Goal: Information Seeking & Learning: Learn about a topic

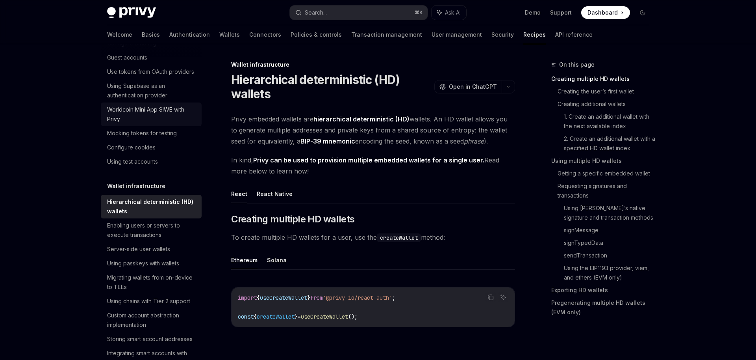
scroll to position [187, 0]
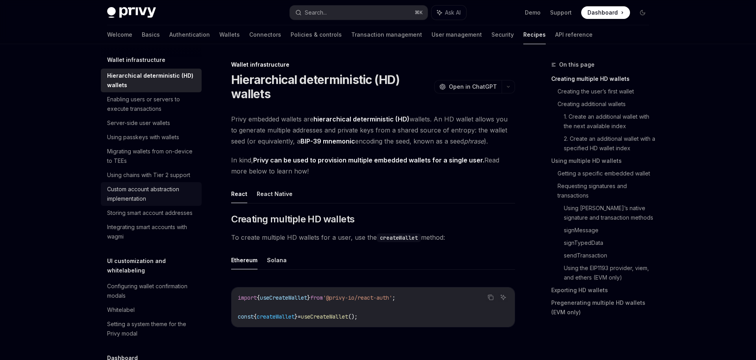
click at [174, 195] on div "Custom account abstraction implementation" at bounding box center [152, 193] width 90 height 19
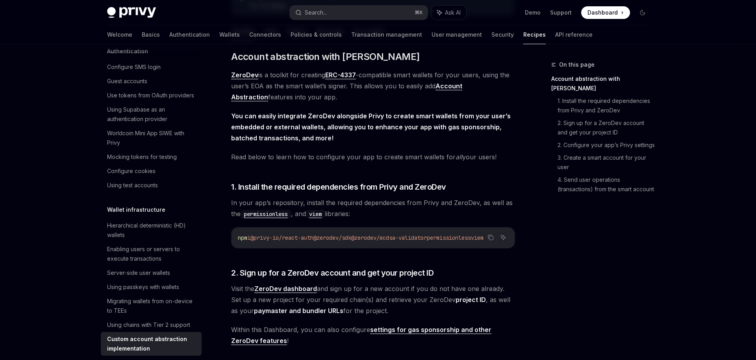
scroll to position [87, 0]
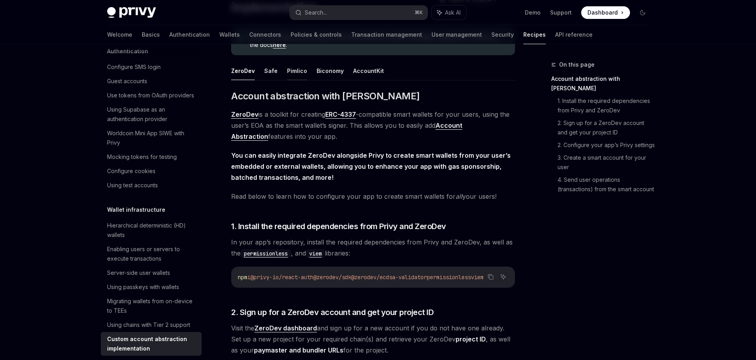
click at [293, 68] on button "Pimlico" at bounding box center [297, 70] width 20 height 19
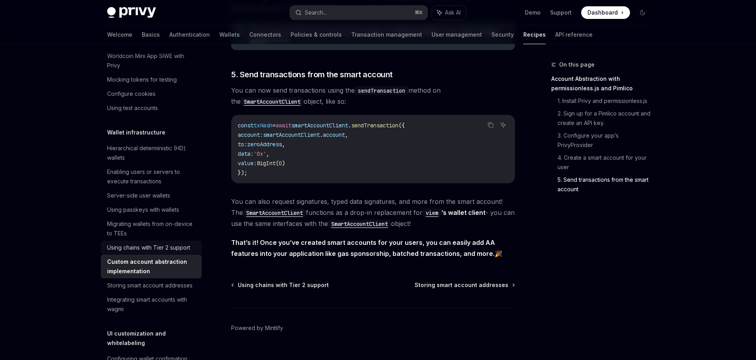
scroll to position [115, 0]
click at [128, 287] on div "Storing smart account addresses" at bounding box center [149, 283] width 85 height 9
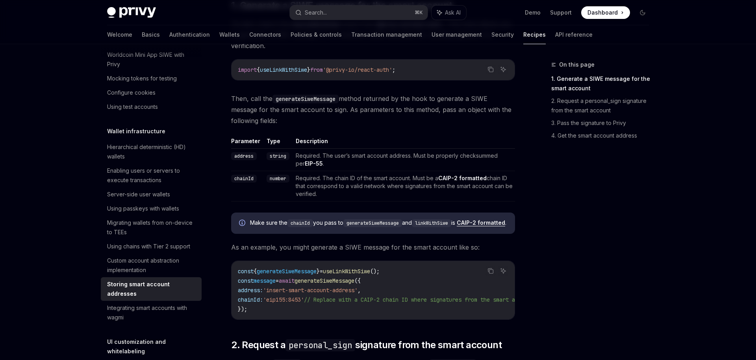
scroll to position [488, 0]
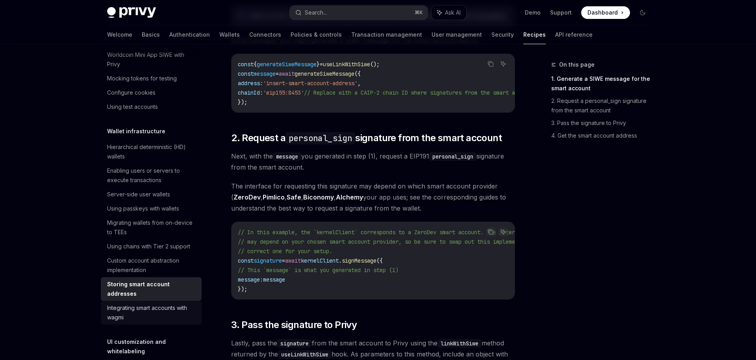
click at [174, 303] on div "Integrating smart accounts with wagmi" at bounding box center [152, 312] width 90 height 19
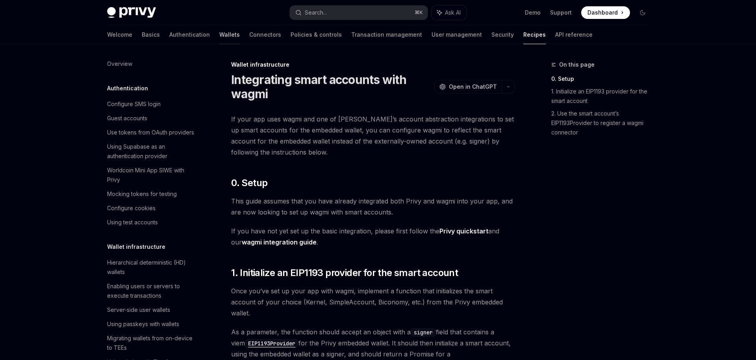
click at [182, 33] on div "Welcome Basics Authentication Wallets Connectors Policies & controls Transactio…" at bounding box center [350, 34] width 486 height 19
click at [219, 35] on link "Wallets" at bounding box center [229, 34] width 20 height 19
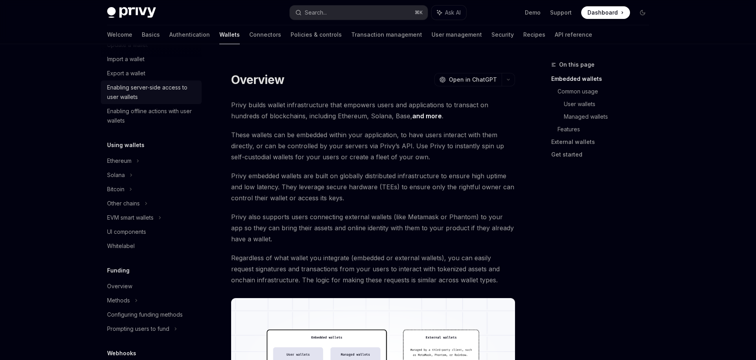
scroll to position [129, 0]
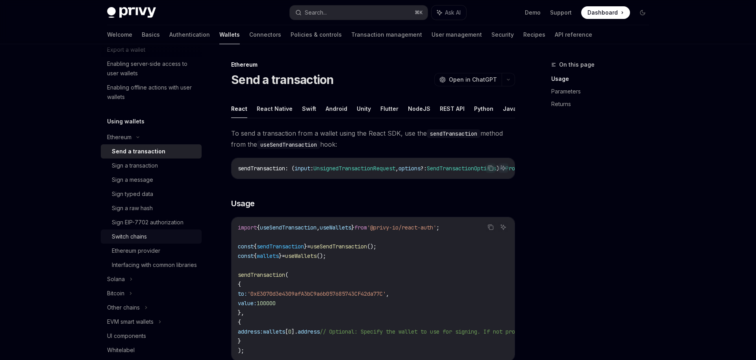
click at [169, 229] on link "Switch chains" at bounding box center [151, 236] width 101 height 14
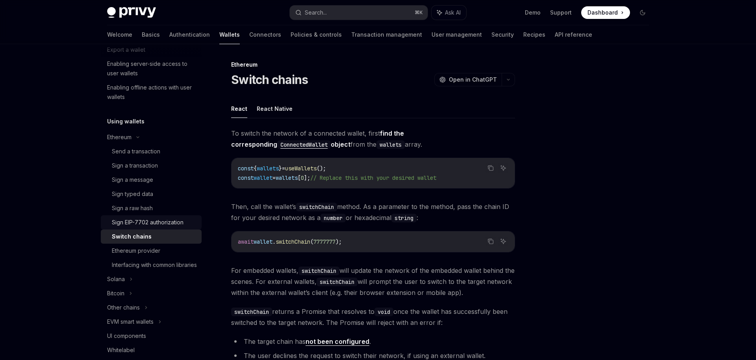
click at [169, 226] on div "Sign EIP-7702 authorization" at bounding box center [148, 221] width 72 height 9
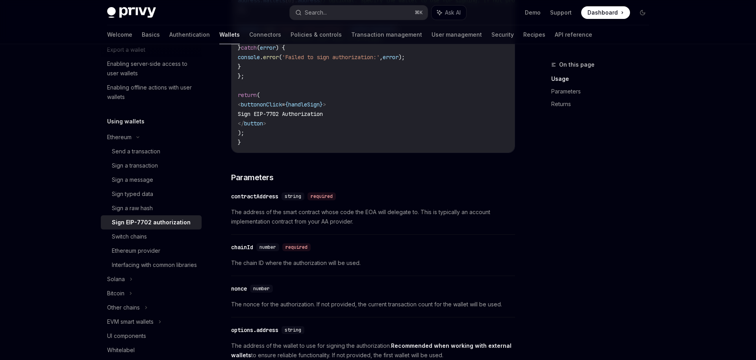
scroll to position [322, 0]
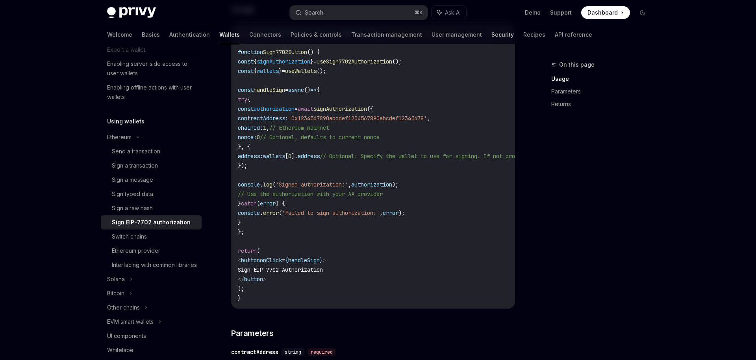
click at [491, 35] on link "Security" at bounding box center [502, 34] width 22 height 19
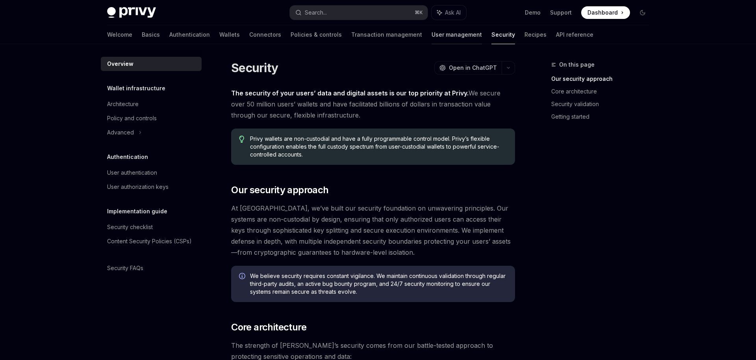
click at [432, 37] on link "User management" at bounding box center [457, 34] width 50 height 19
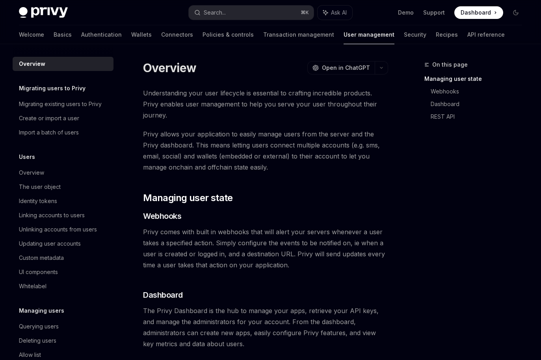
scroll to position [174, 0]
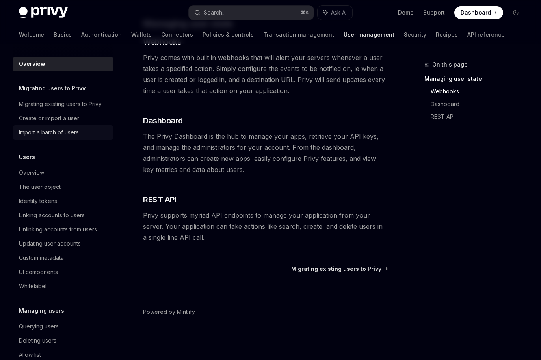
click at [82, 136] on div "Import a batch of users" at bounding box center [64, 132] width 90 height 9
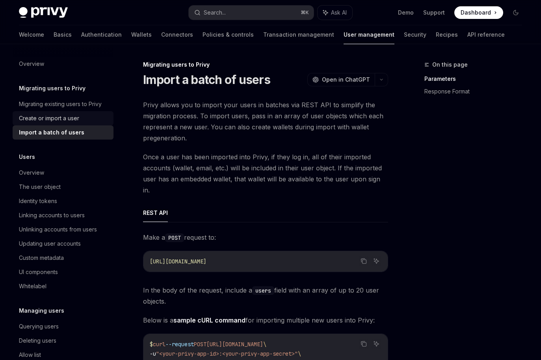
click at [83, 119] on div "Create or import a user" at bounding box center [64, 117] width 90 height 9
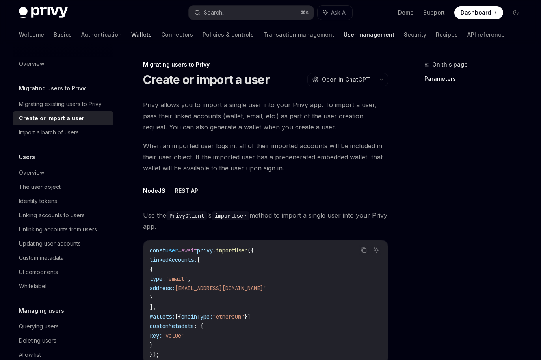
click at [131, 35] on link "Wallets" at bounding box center [141, 34] width 20 height 19
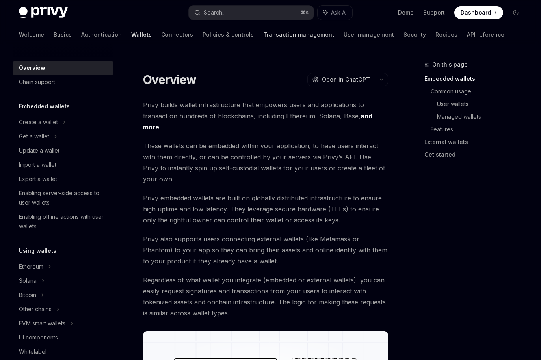
click at [263, 33] on link "Transaction management" at bounding box center [298, 34] width 71 height 19
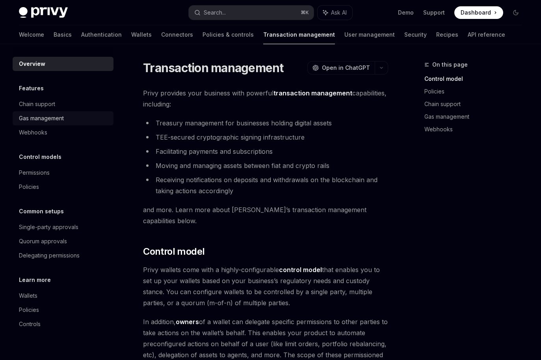
click at [39, 115] on div "Gas management" at bounding box center [41, 117] width 45 height 9
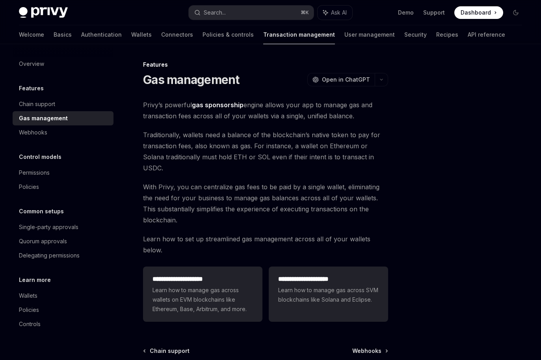
click at [41, 113] on div "Gas management" at bounding box center [43, 117] width 49 height 9
click at [41, 103] on div "Chain support" at bounding box center [37, 103] width 36 height 9
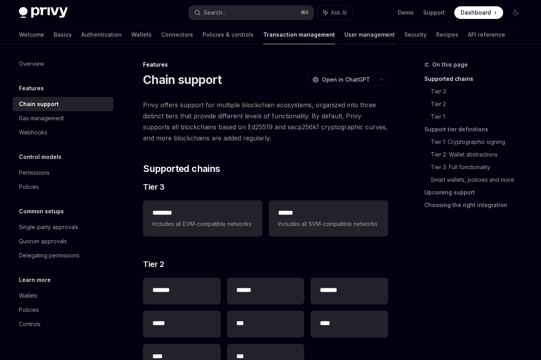
click at [344, 32] on link "User management" at bounding box center [369, 34] width 50 height 19
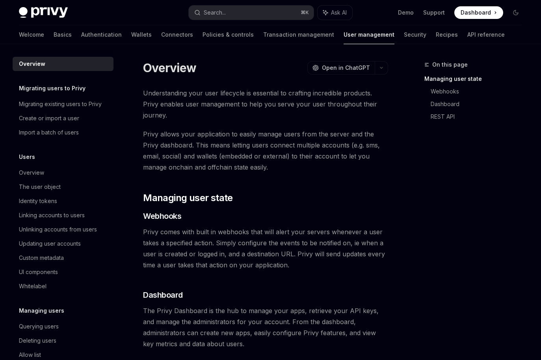
click at [384, 33] on div "Welcome Basics Authentication Wallets Connectors Policies & controls Transactio…" at bounding box center [262, 34] width 486 height 19
click at [435, 33] on link "Recipes" at bounding box center [446, 34] width 22 height 19
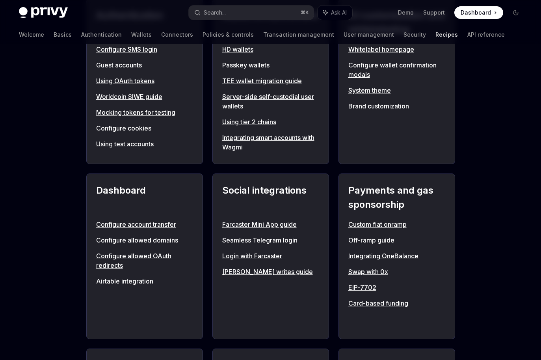
scroll to position [354, 0]
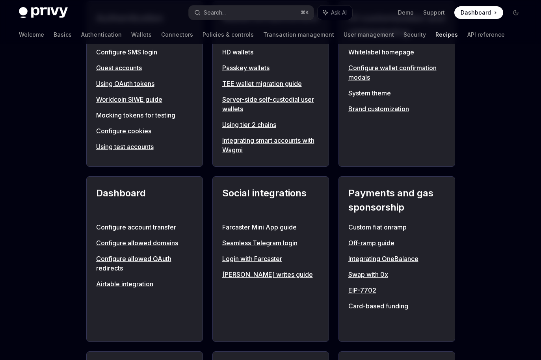
click at [369, 303] on link "Card-based funding" at bounding box center [396, 305] width 97 height 9
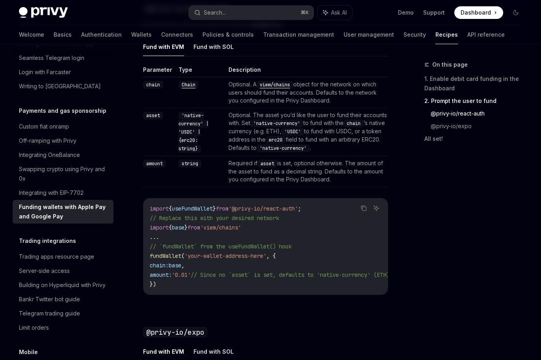
scroll to position [586, 0]
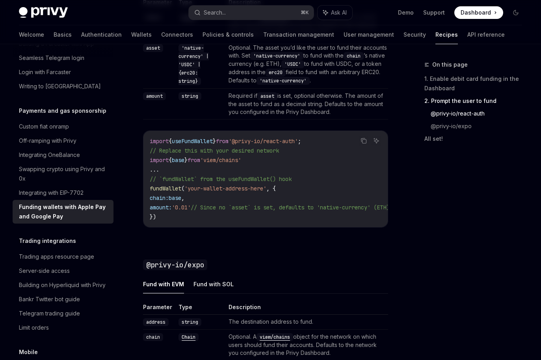
type textarea "*"
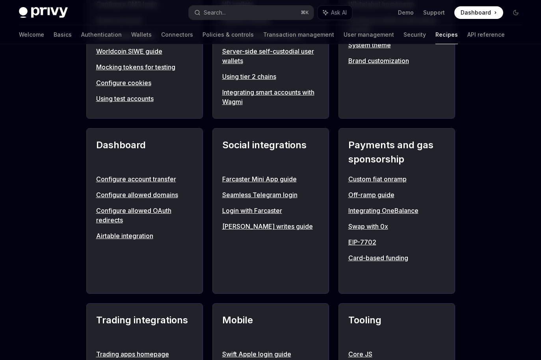
scroll to position [404, 0]
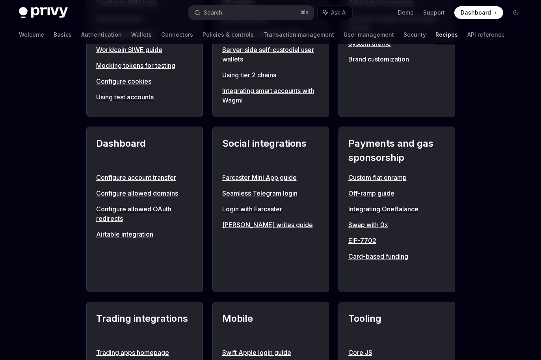
click at [364, 242] on link "EIP-7702" at bounding box center [396, 239] width 97 height 9
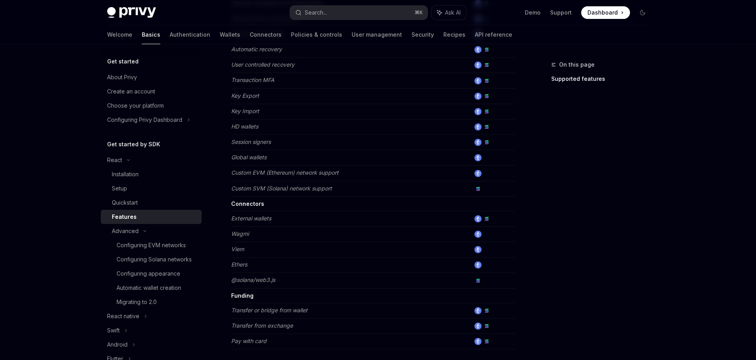
scroll to position [389, 0]
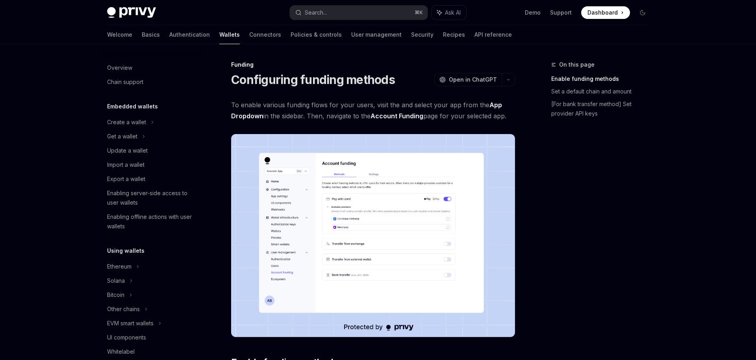
scroll to position [17, 0]
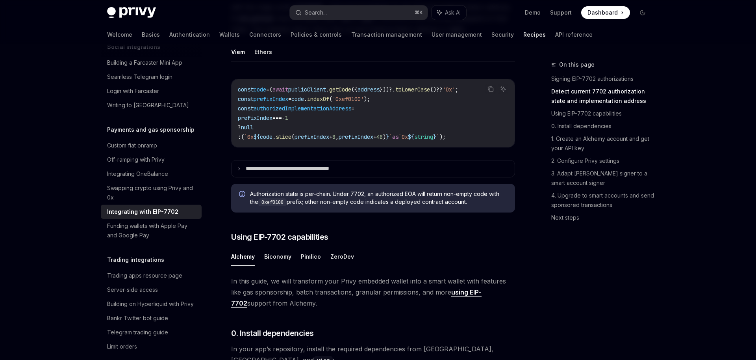
scroll to position [532, 0]
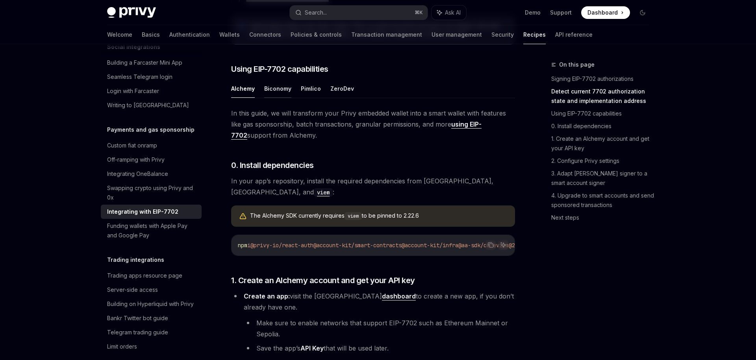
click at [271, 98] on button "Biconomy" at bounding box center [277, 88] width 27 height 19
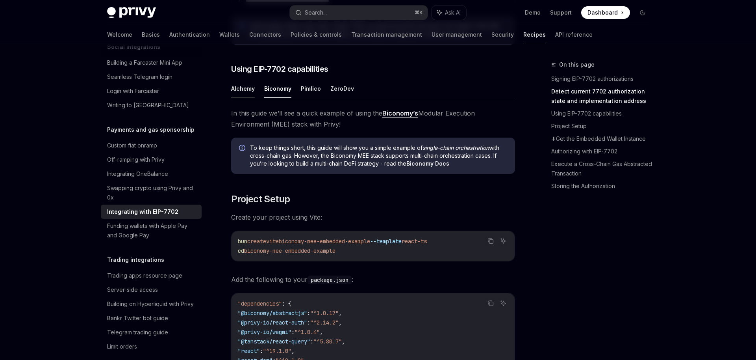
click at [239, 98] on button "Alchemy" at bounding box center [243, 88] width 24 height 19
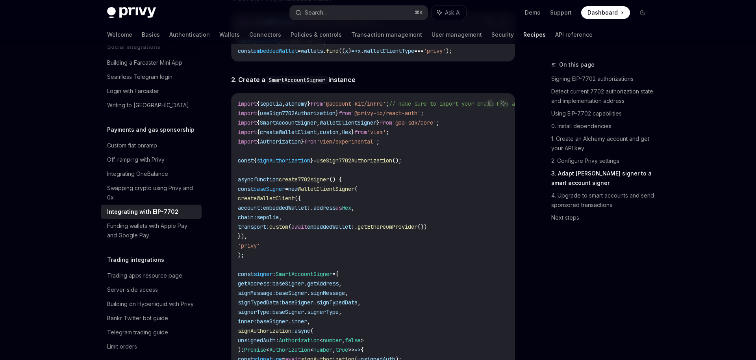
scroll to position [1262, 0]
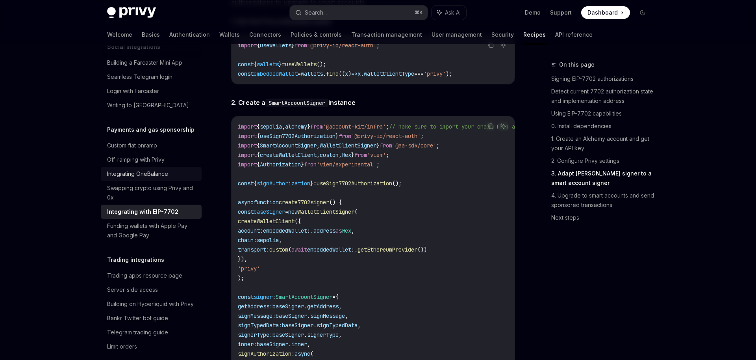
click at [156, 169] on div "Integrating OneBalance" at bounding box center [137, 173] width 61 height 9
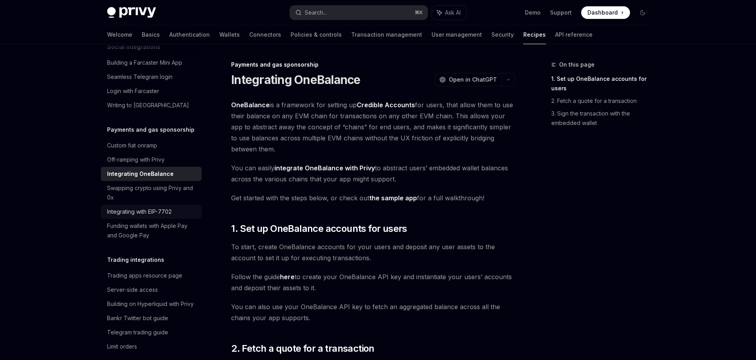
click at [163, 207] on div "Integrating with EIP-7702" at bounding box center [139, 211] width 65 height 9
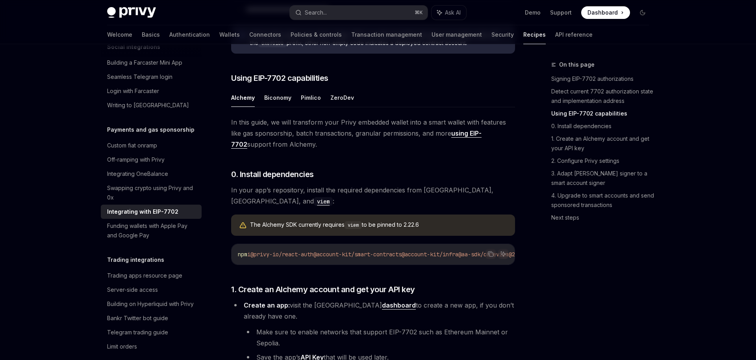
scroll to position [522, 0]
drag, startPoint x: 402, startPoint y: 231, endPoint x: 432, endPoint y: 226, distance: 30.0
click at [432, 226] on div "The Alchemy SDK currently requires viem to be pinned to 2.22.6" at bounding box center [378, 225] width 257 height 9
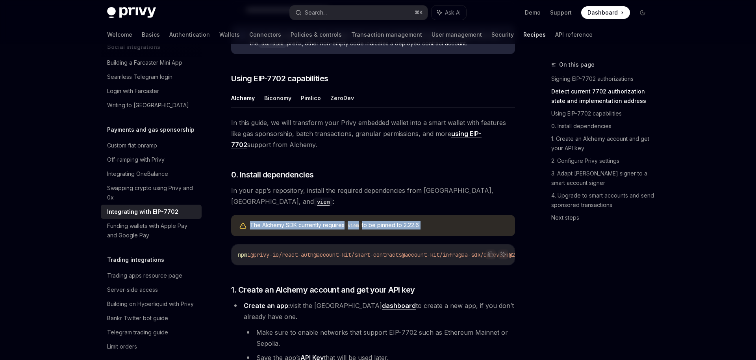
click at [432, 226] on div "The Alchemy SDK currently requires viem to be pinned to 2.22.6" at bounding box center [378, 225] width 257 height 9
click at [417, 226] on div "The Alchemy SDK currently requires viem to be pinned to 2.22.6" at bounding box center [378, 225] width 257 height 9
drag, startPoint x: 406, startPoint y: 227, endPoint x: 424, endPoint y: 227, distance: 18.5
click at [424, 227] on div "The Alchemy SDK currently requires viem to be pinned to 2.22.6" at bounding box center [378, 225] width 257 height 9
click at [313, 107] on button "Pimlico" at bounding box center [311, 98] width 20 height 19
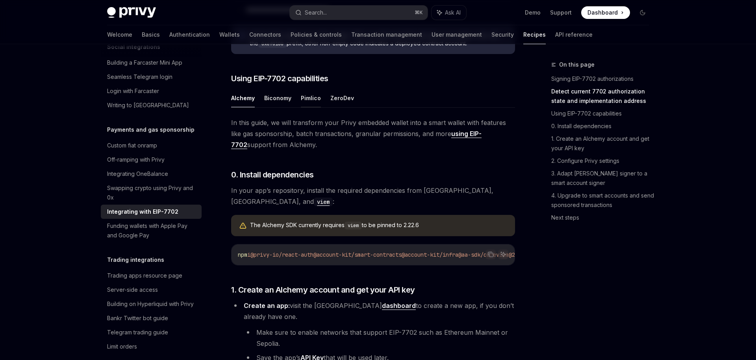
type textarea "*"
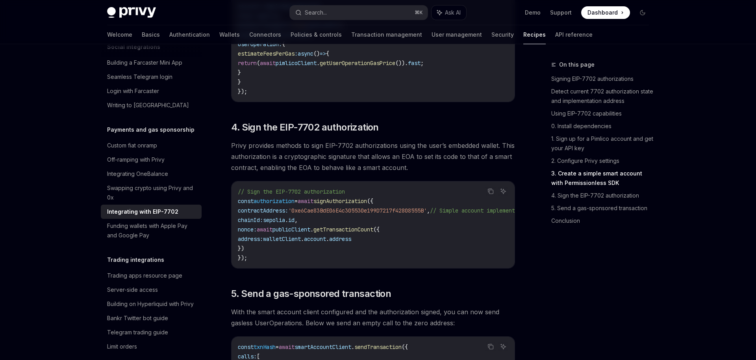
click at [356, 214] on span "'0xe6Cae83BdE06E4c305530e199D7217f42808555B'" at bounding box center [357, 210] width 139 height 7
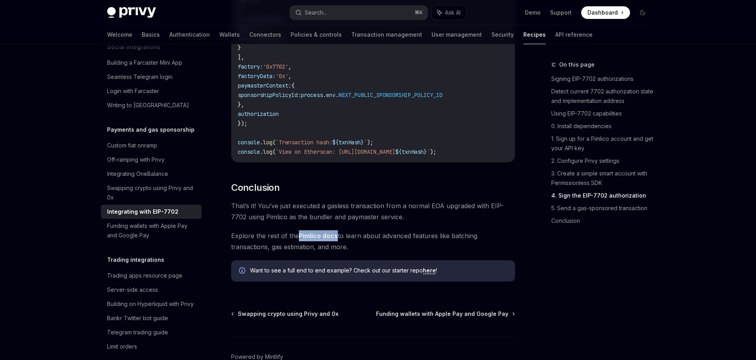
scroll to position [1956, 0]
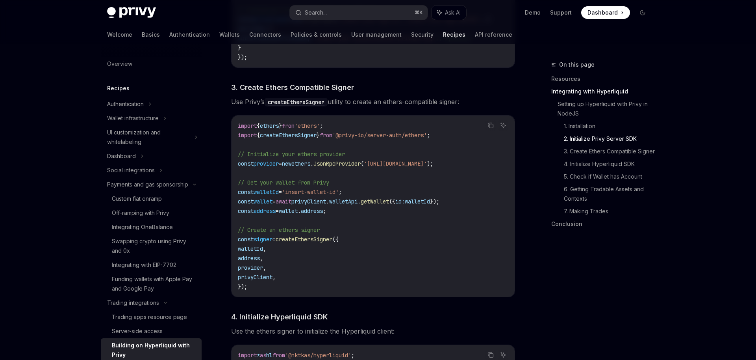
scroll to position [567, 0]
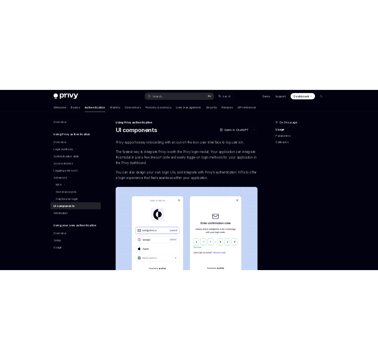
scroll to position [0, 493]
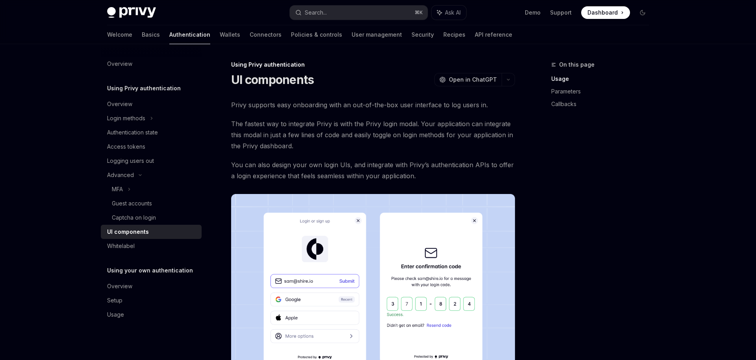
type textarea "*"
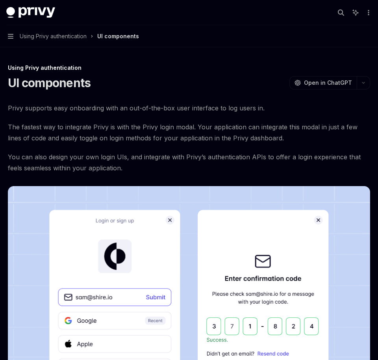
scroll to position [0, 415]
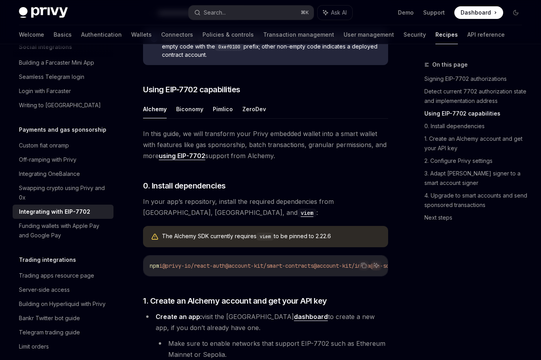
scroll to position [517, 0]
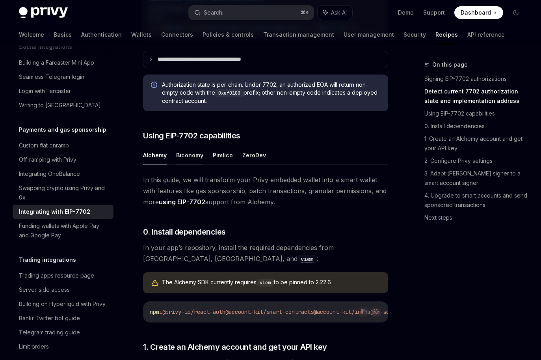
click at [198, 160] on button "Biconomy" at bounding box center [189, 155] width 27 height 19
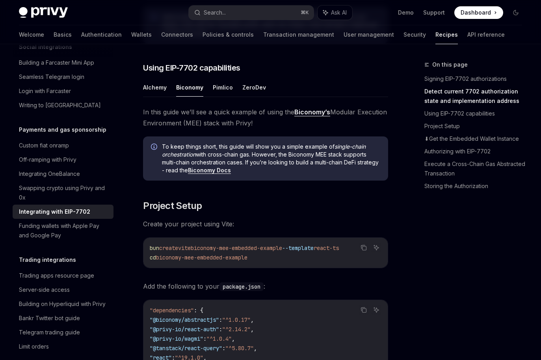
scroll to position [597, 0]
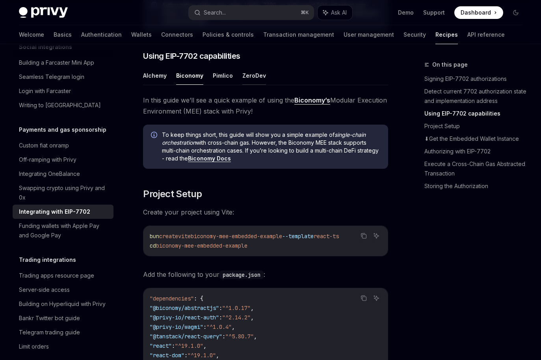
click at [263, 75] on button "ZeroDev" at bounding box center [254, 75] width 24 height 19
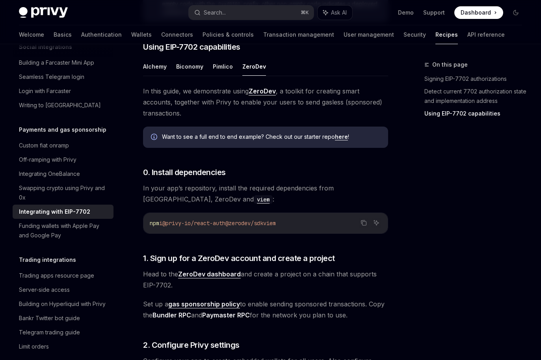
scroll to position [601, 0]
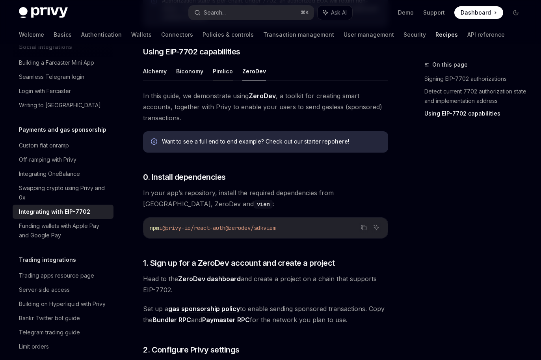
click at [227, 72] on button "Pimlico" at bounding box center [223, 71] width 20 height 19
type textarea "*"
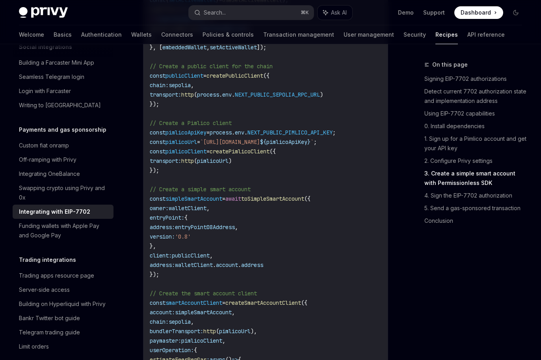
scroll to position [1112, 0]
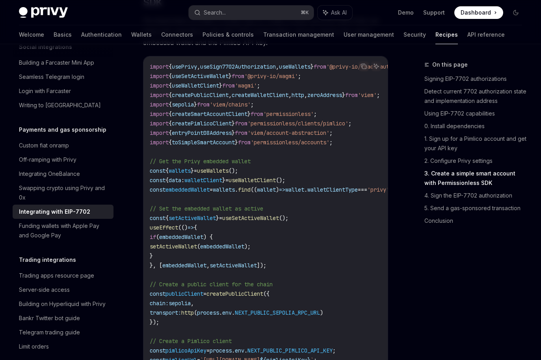
click at [232, 136] on span "entryPoint08Address" at bounding box center [202, 132] width 60 height 7
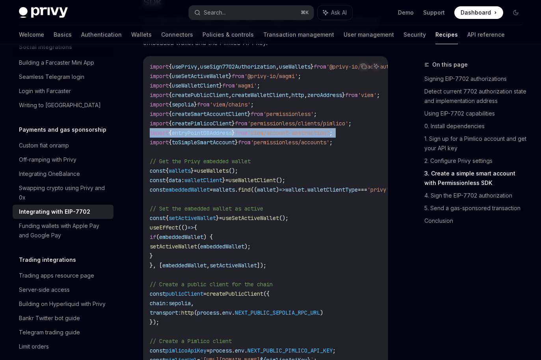
click at [232, 136] on span "entryPoint08Address" at bounding box center [202, 132] width 60 height 7
copy code "import { entryPoint08Address } from 'viem/account-abstraction' ;"
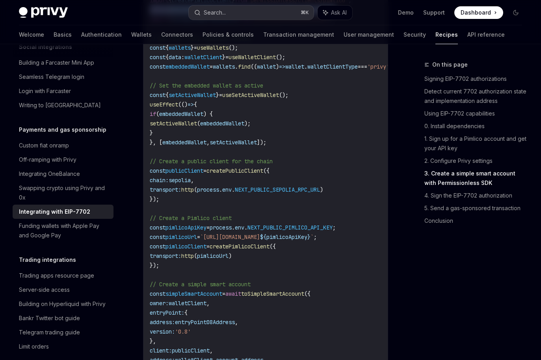
click at [218, 12] on div "Search..." at bounding box center [215, 12] width 22 height 9
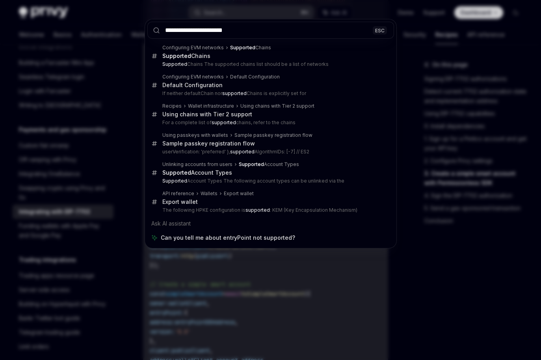
type input "**********"
click at [324, 267] on div "**********" at bounding box center [270, 180] width 541 height 360
